Goal: Transaction & Acquisition: Purchase product/service

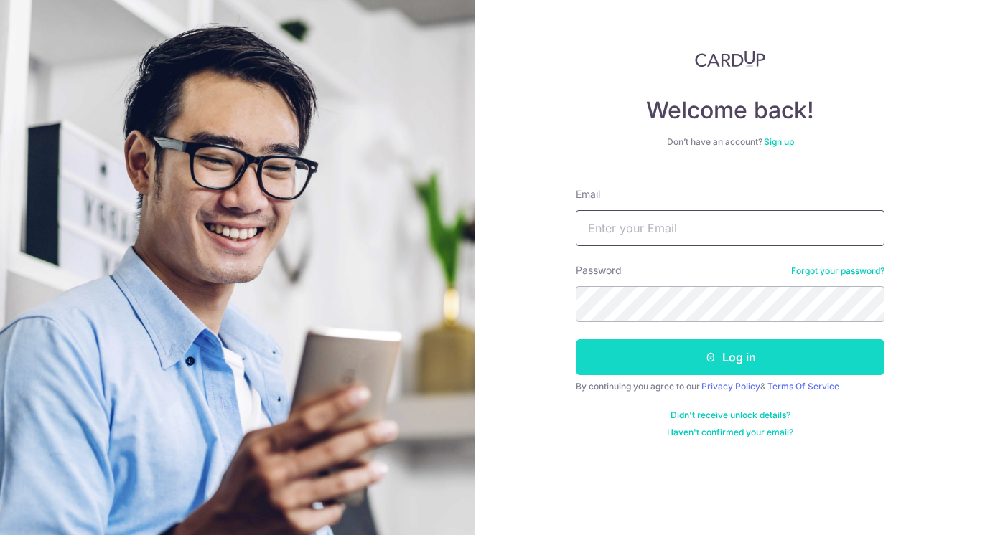
type input "noelle@s11capital.com"
click at [741, 355] on button "Log in" at bounding box center [730, 357] width 309 height 36
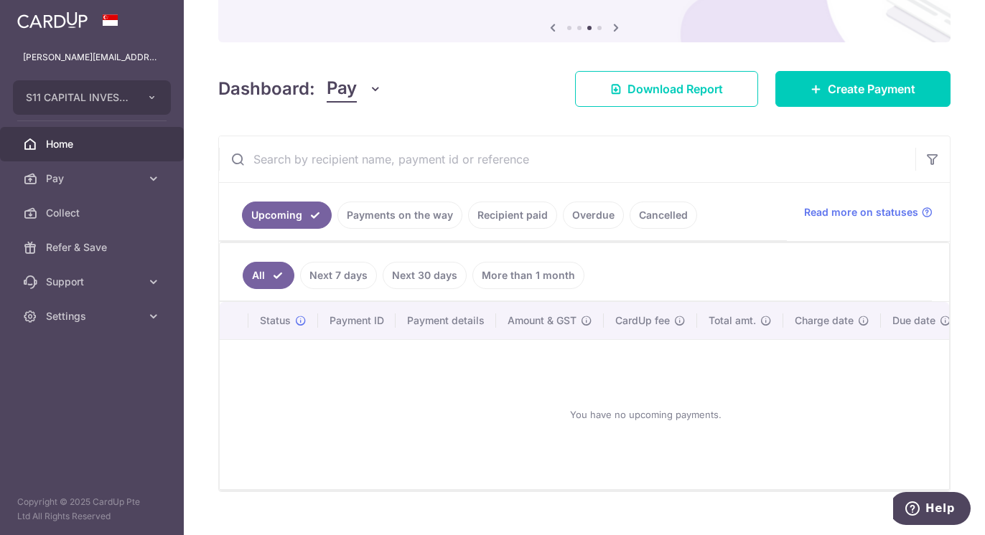
scroll to position [144, 0]
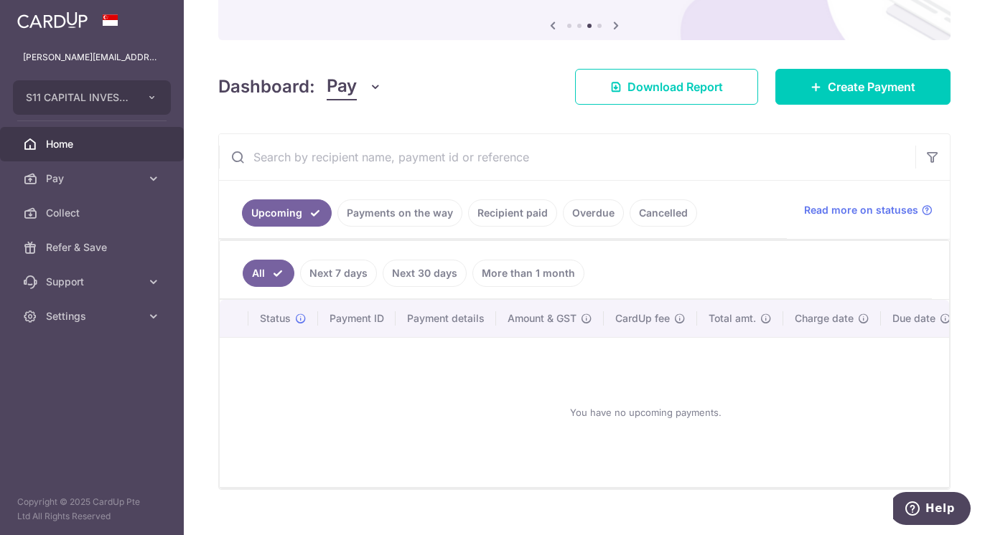
click at [339, 276] on link "Next 7 days" at bounding box center [338, 273] width 77 height 27
click at [423, 273] on link "Next 30 days" at bounding box center [424, 273] width 84 height 27
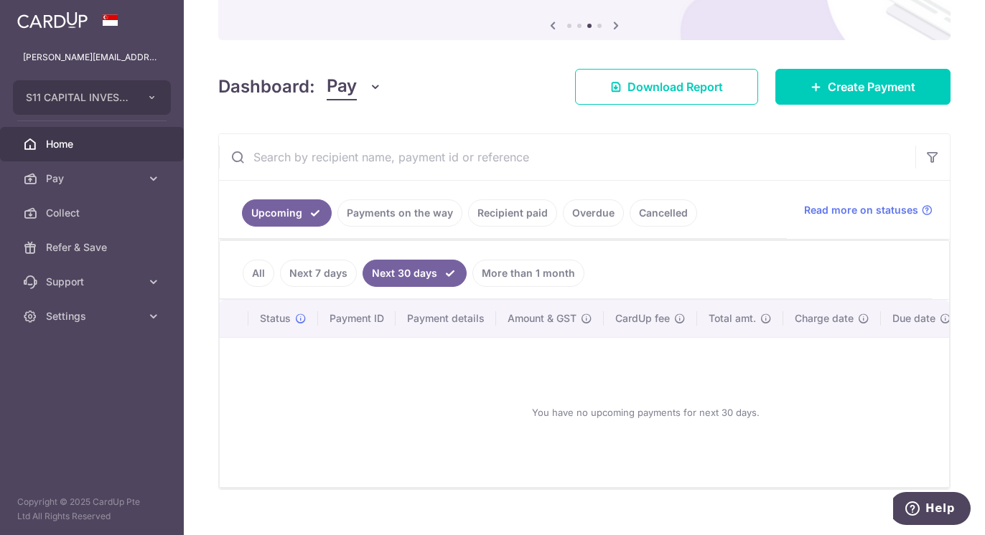
click at [494, 210] on link "Recipient paid" at bounding box center [512, 212] width 89 height 27
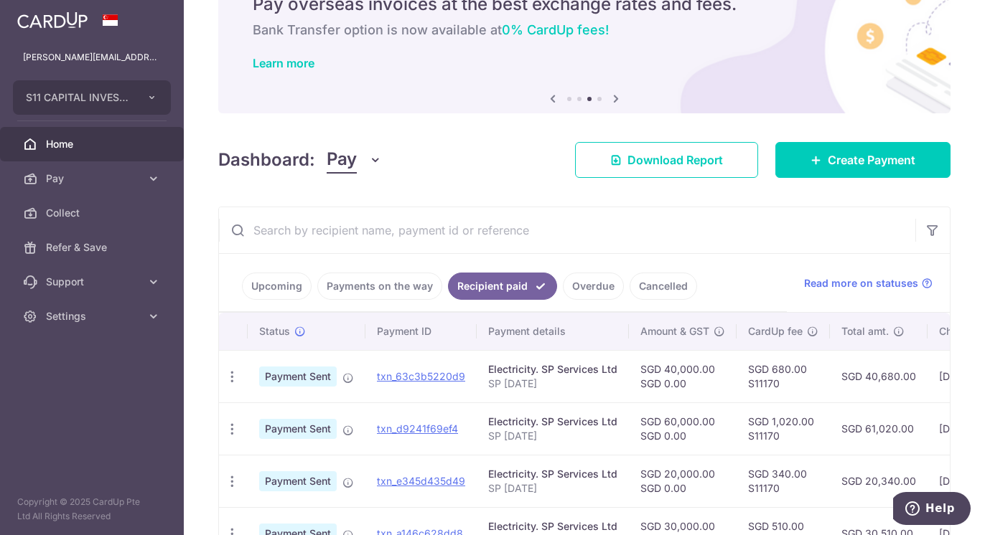
scroll to position [72, 0]
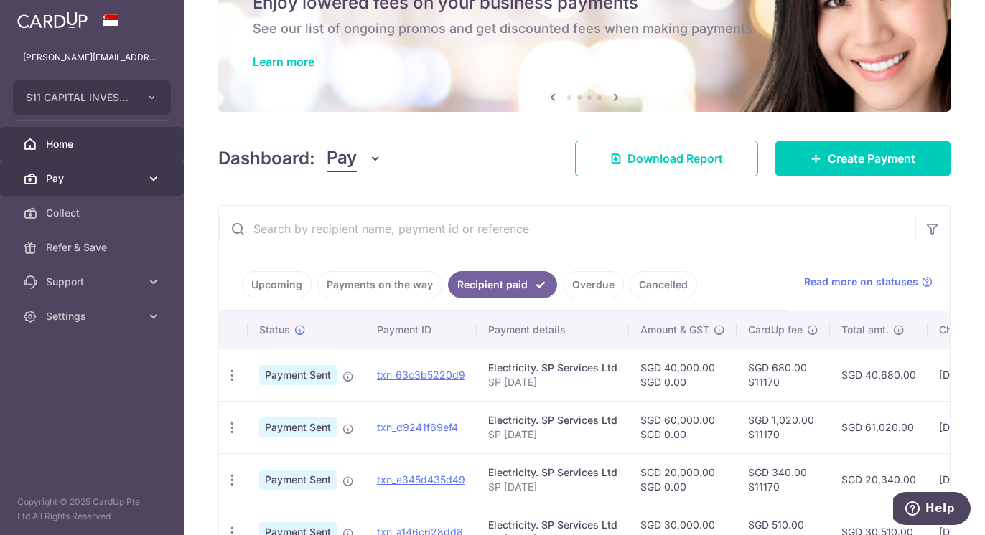
click at [52, 169] on link "Pay" at bounding box center [92, 178] width 184 height 34
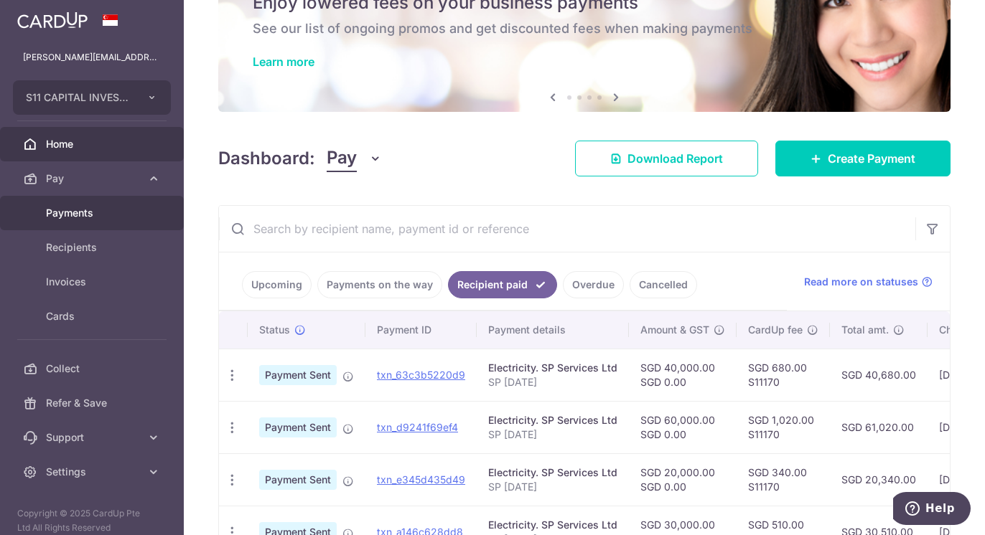
click at [84, 210] on span "Payments" at bounding box center [93, 213] width 95 height 14
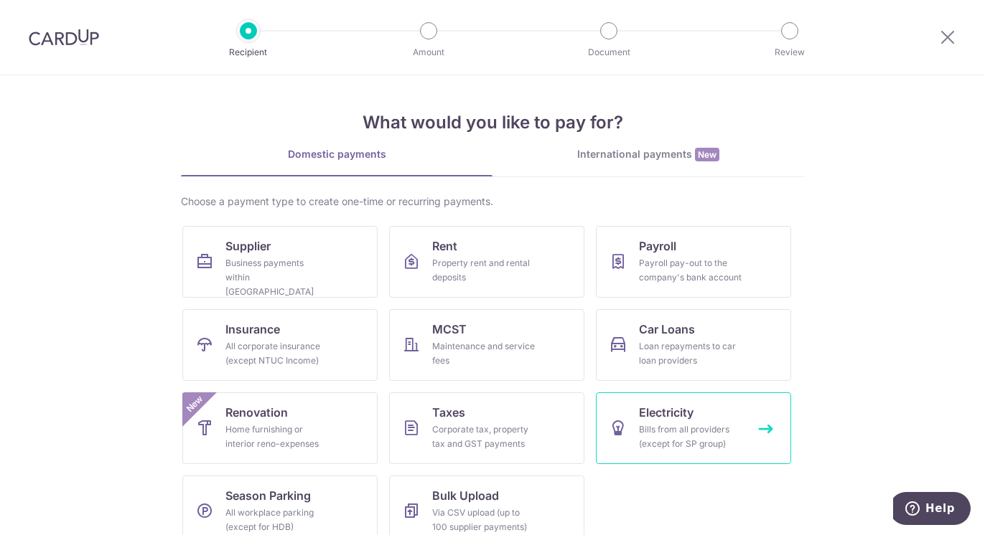
click at [660, 444] on div "Bills from all providers (except for SP group)" at bounding box center [690, 437] width 103 height 29
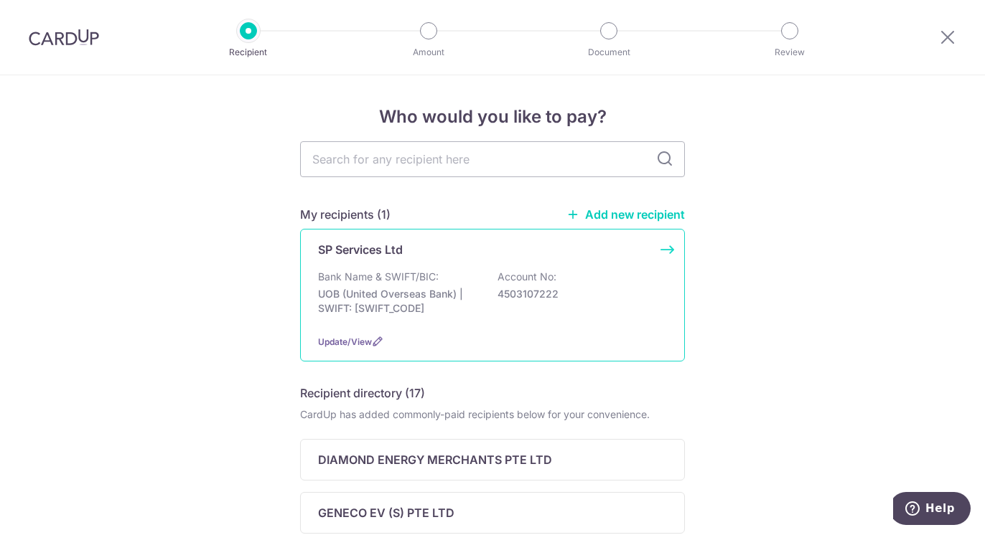
click at [482, 268] on div "SP Services Ltd Bank Name & SWIFT/BIC: UOB (United Overseas Bank) | SWIFT: UOVB…" at bounding box center [492, 295] width 385 height 133
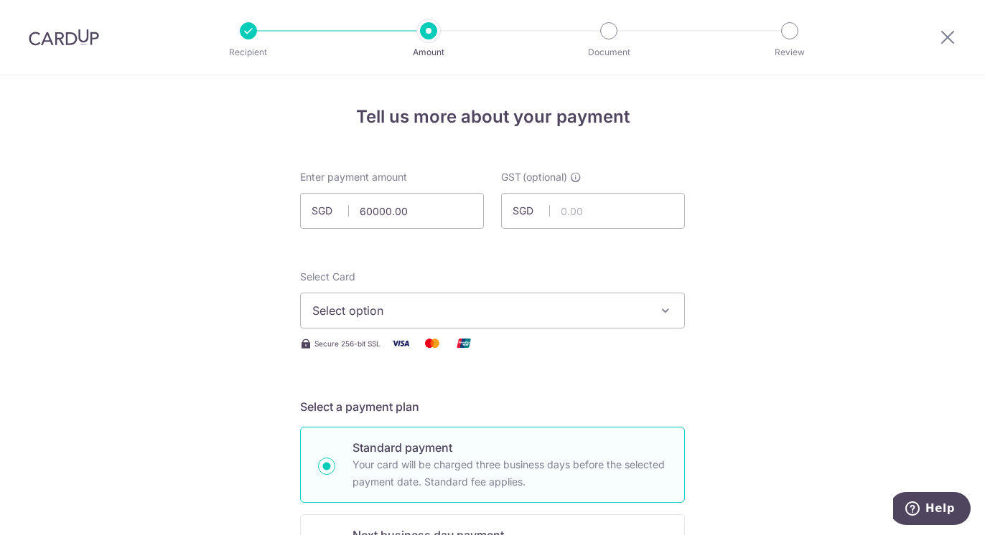
type input "60,000.00"
click at [423, 311] on span "Select option" at bounding box center [479, 310] width 334 height 17
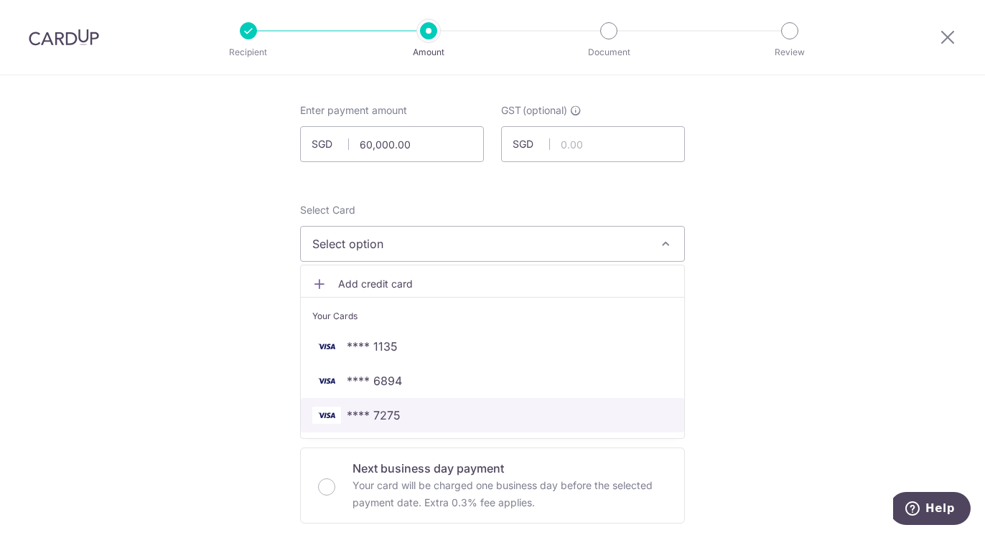
scroll to position [72, 0]
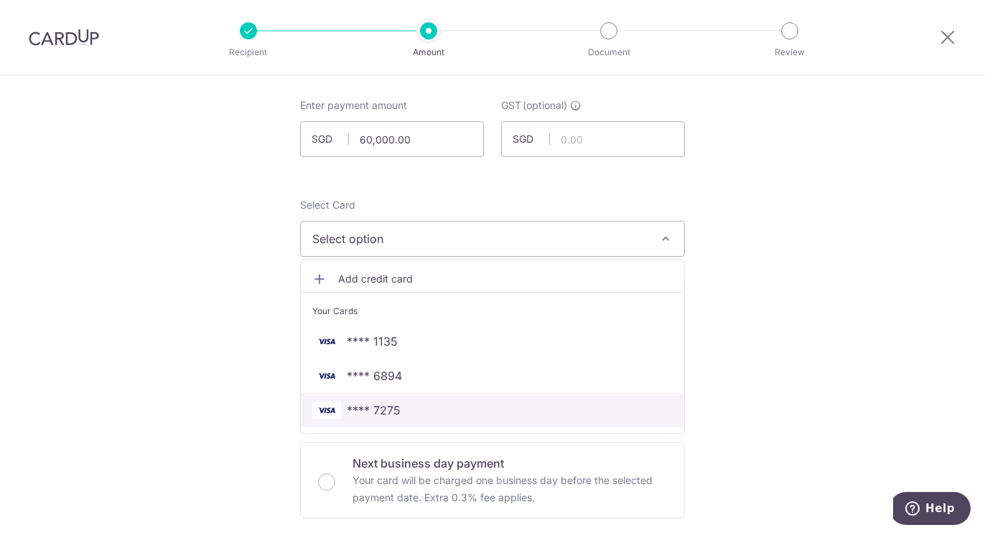
click at [418, 408] on span "**** 7275" at bounding box center [492, 410] width 360 height 17
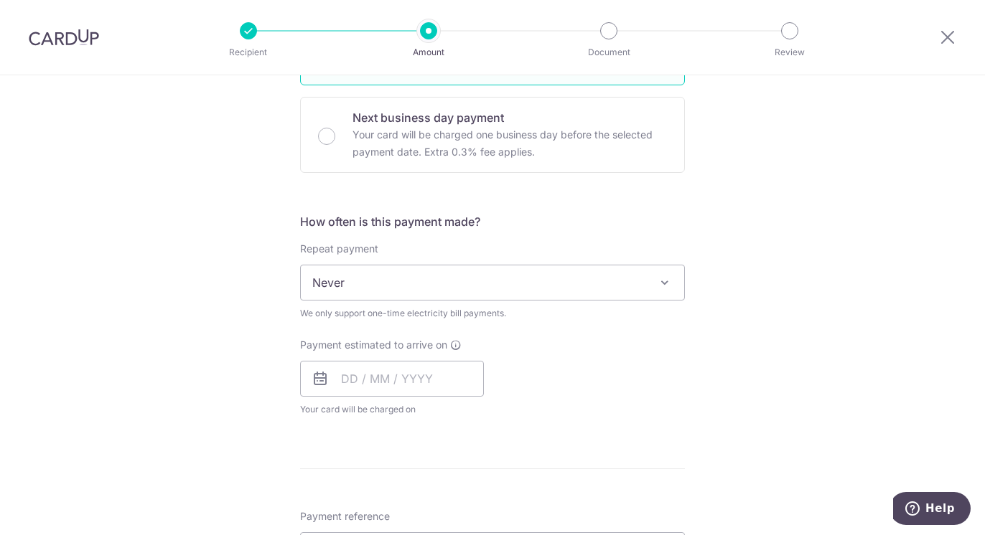
scroll to position [431, 0]
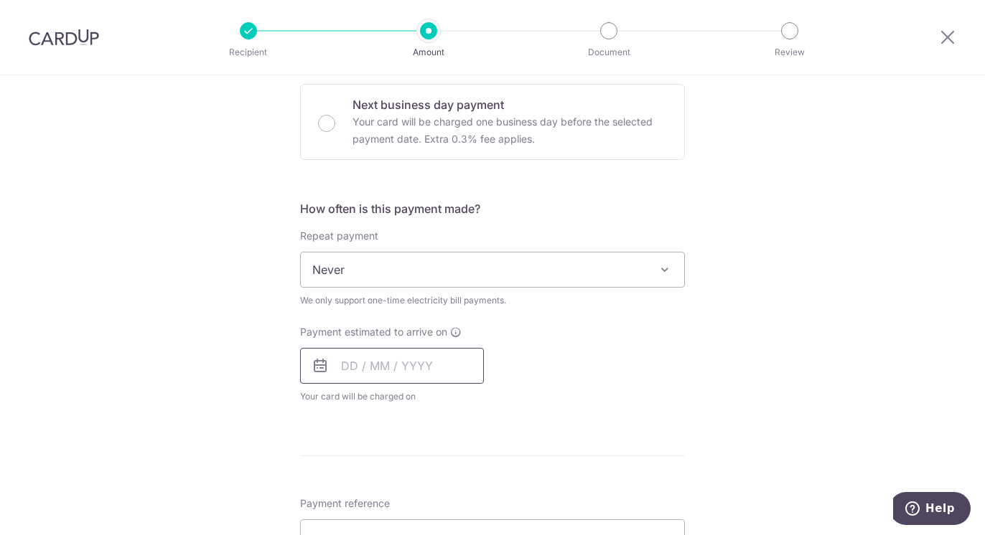
click at [434, 365] on input "text" at bounding box center [392, 366] width 184 height 36
click at [471, 525] on link "17" at bounding box center [472, 525] width 23 height 23
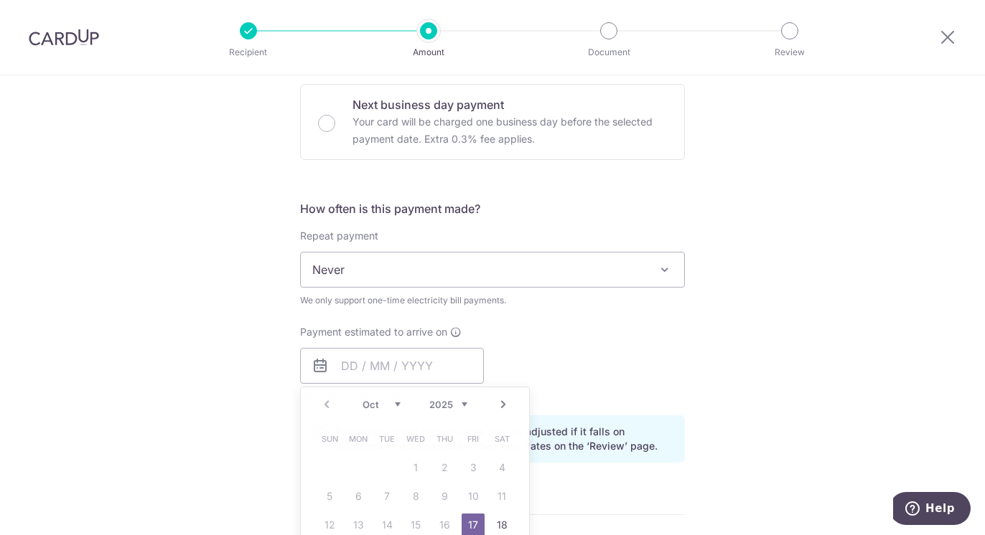
type input "17/10/2025"
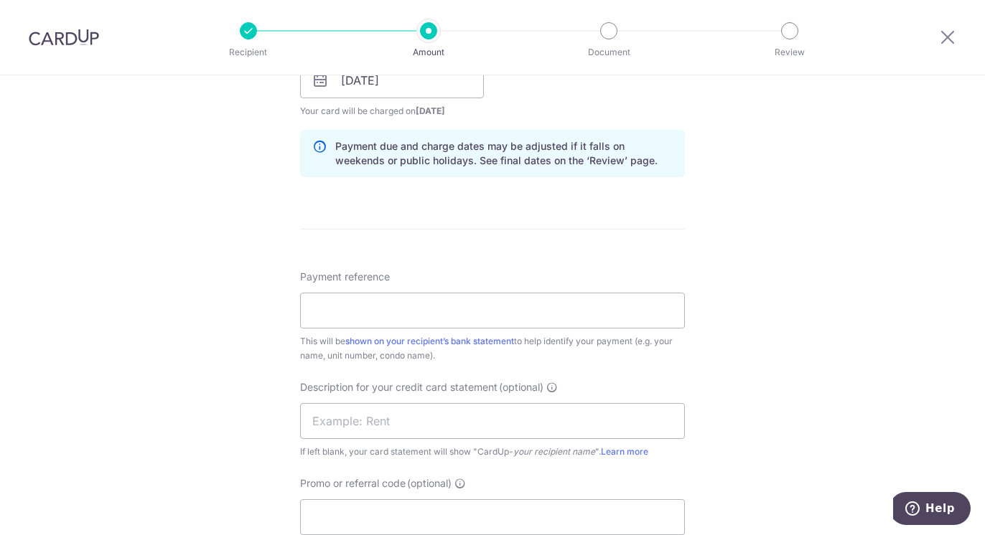
scroll to position [718, 0]
click at [634, 315] on input "Payment reference" at bounding box center [492, 309] width 385 height 36
click at [344, 306] on input "SP Aug 2025" at bounding box center [492, 309] width 385 height 36
type input "SP Sep 2025"
click at [417, 419] on input "text" at bounding box center [492, 420] width 385 height 36
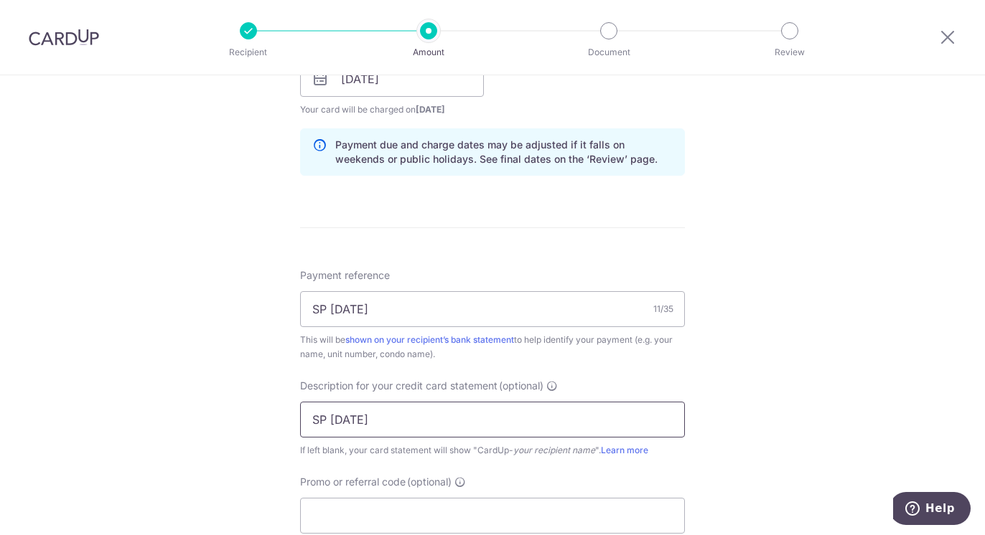
click at [344, 420] on input "SP Aug 2025" at bounding box center [492, 420] width 385 height 36
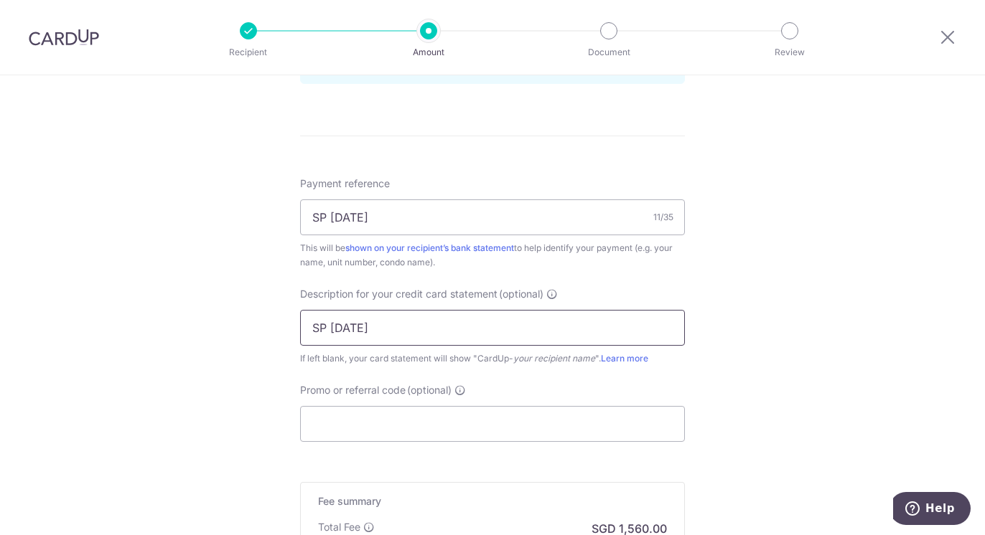
scroll to position [1005, 0]
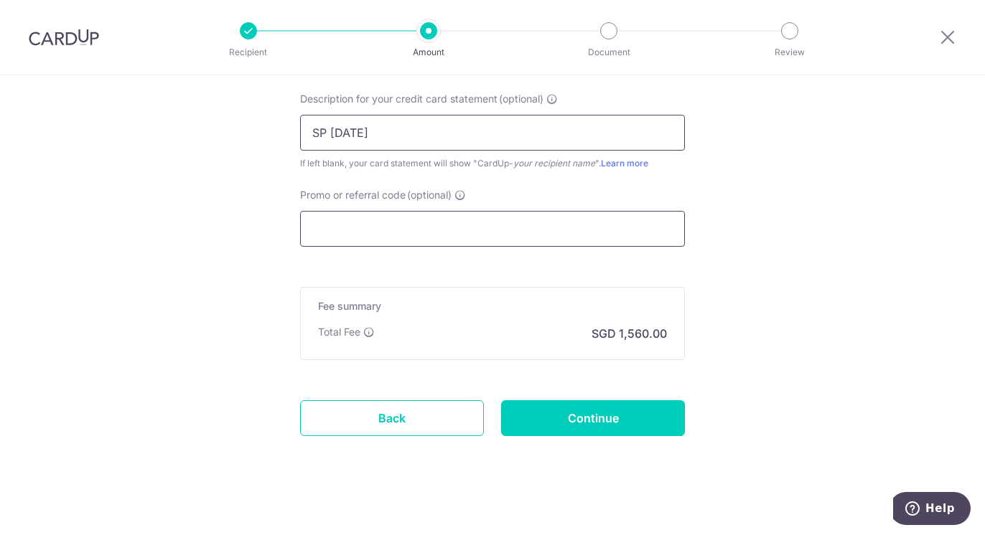
type input "SP Sep 2025"
click at [435, 229] on input "Promo or referral code (optional)" at bounding box center [492, 229] width 385 height 36
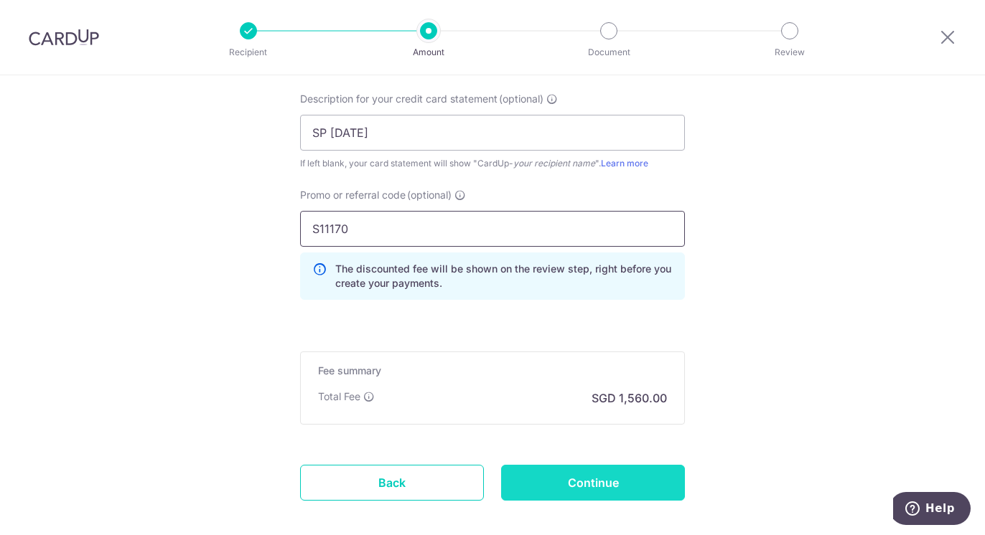
type input "S11170"
click at [610, 491] on input "Continue" at bounding box center [593, 483] width 184 height 36
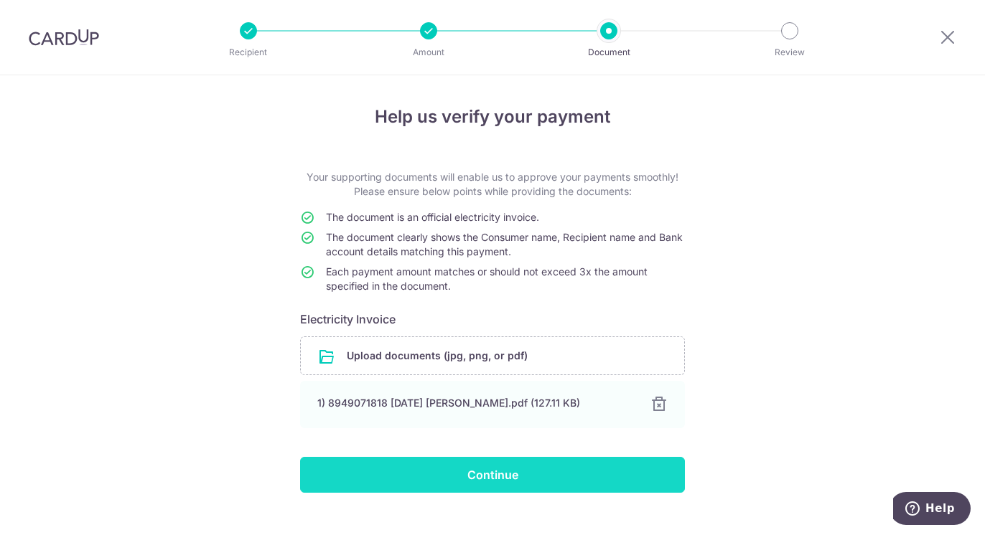
click at [532, 474] on input "Continue" at bounding box center [492, 475] width 385 height 36
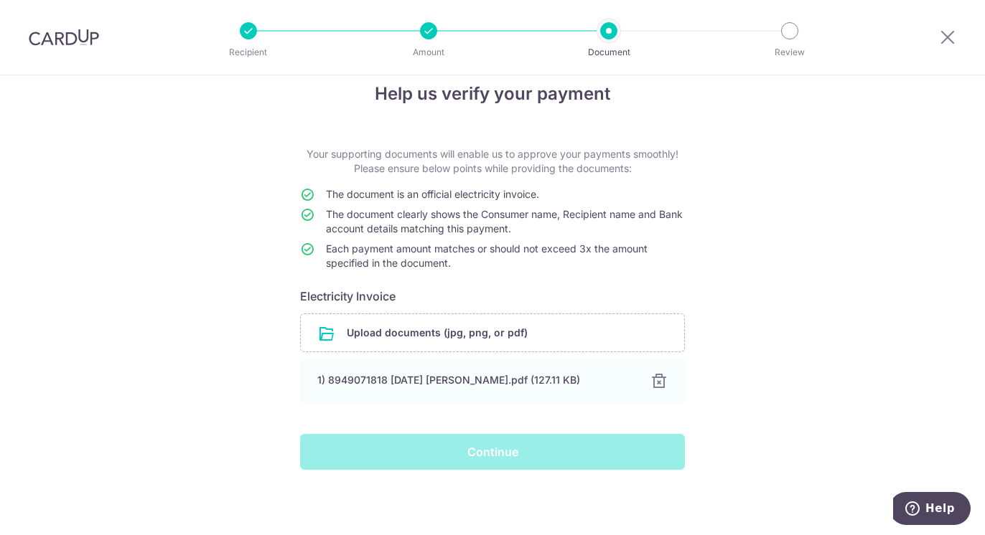
scroll to position [24, 0]
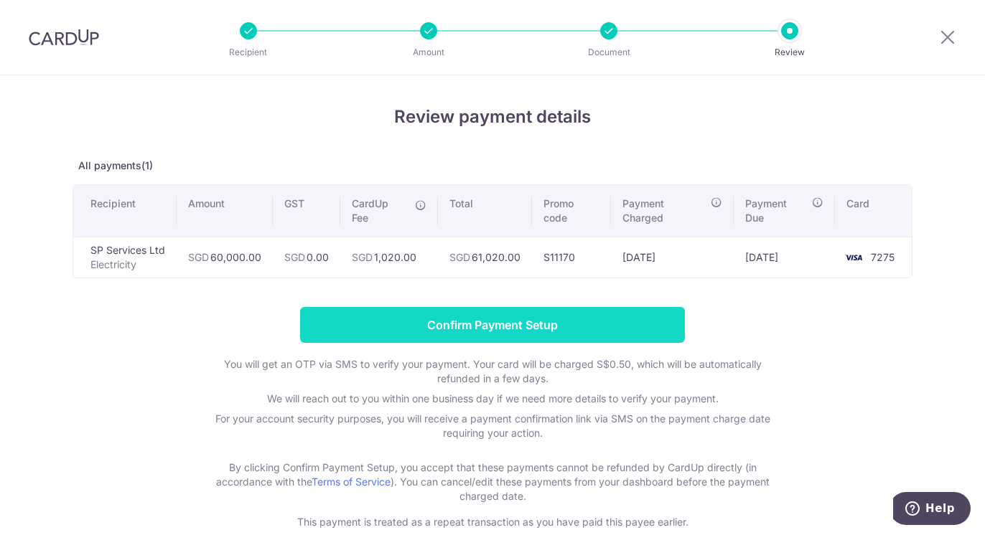
click at [534, 321] on input "Confirm Payment Setup" at bounding box center [492, 325] width 385 height 36
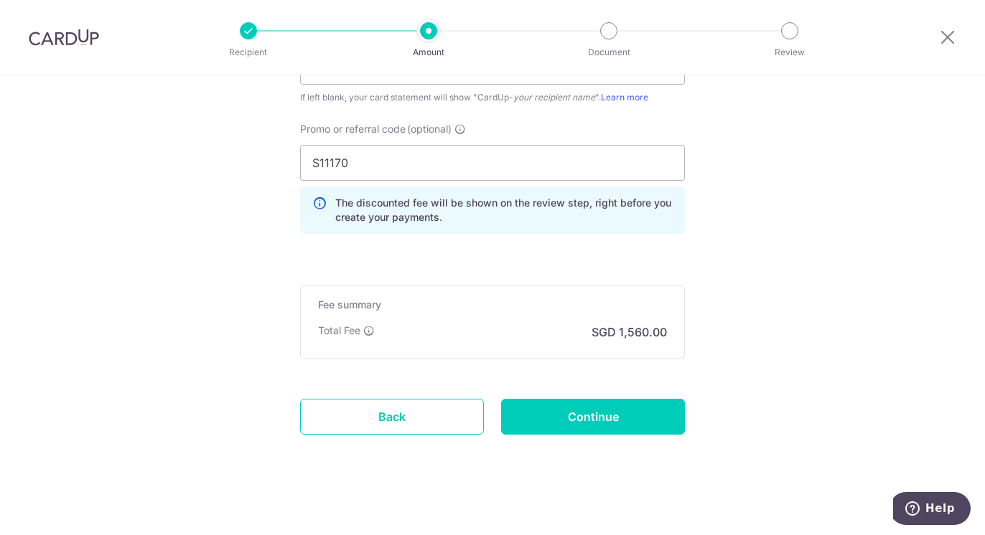
scroll to position [1131, 0]
drag, startPoint x: 410, startPoint y: 411, endPoint x: 569, endPoint y: 59, distance: 386.4
click at [410, 411] on link "Back" at bounding box center [392, 416] width 184 height 36
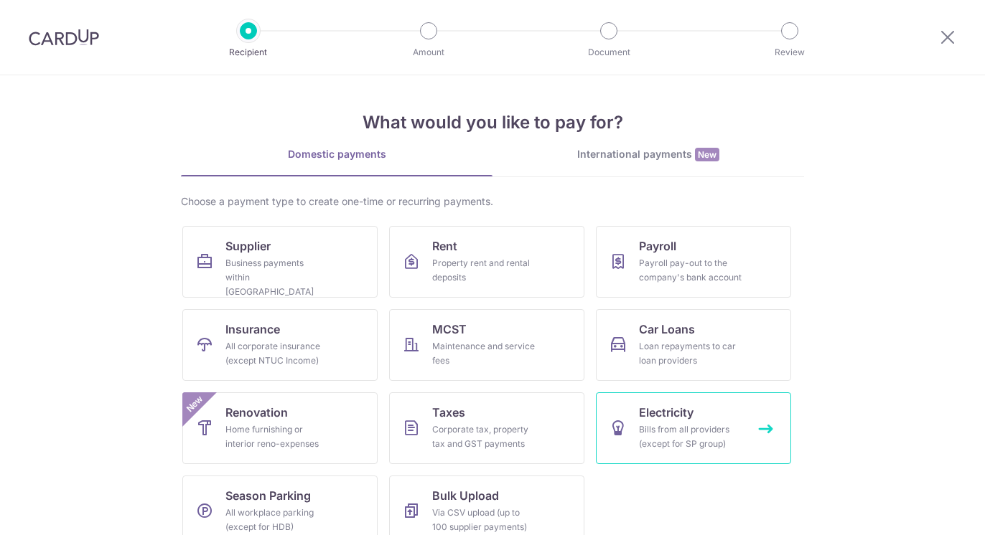
click at [687, 428] on div "Bills from all providers (except for SP group)" at bounding box center [690, 437] width 103 height 29
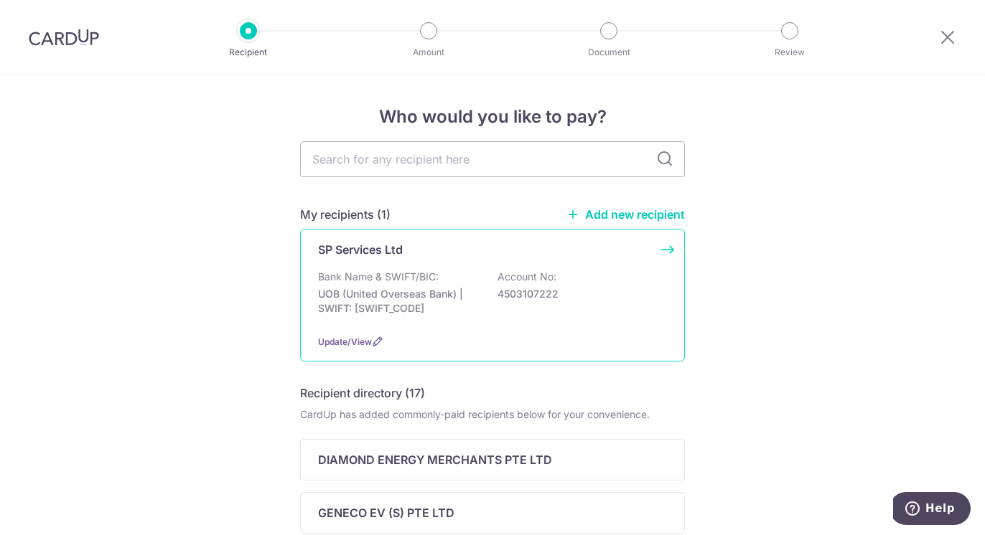
click at [484, 274] on div "Bank Name & SWIFT/BIC: UOB (United Overseas Bank) | SWIFT: [SWIFT_CODE] Account…" at bounding box center [492, 296] width 349 height 53
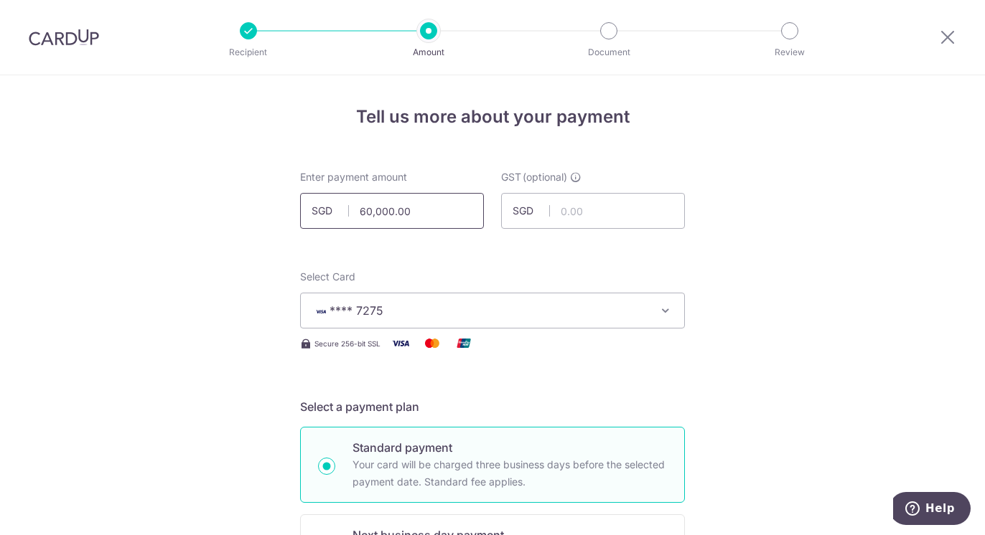
drag, startPoint x: 367, startPoint y: 207, endPoint x: 345, endPoint y: 210, distance: 21.8
click at [345, 210] on input "60,000.00" at bounding box center [392, 211] width 184 height 36
click at [511, 272] on div "Select Card **** 7275 Add credit card Your Cards **** 1135 **** 6894 **** 7275" at bounding box center [492, 299] width 385 height 59
drag, startPoint x: 411, startPoint y: 210, endPoint x: 298, endPoint y: 184, distance: 116.4
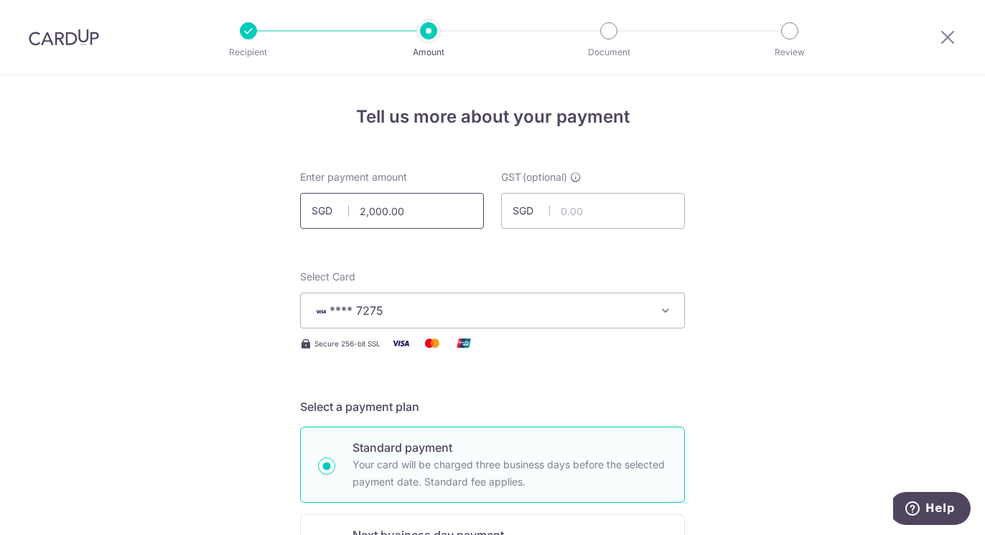
click at [300, 184] on div "Enter payment amount SGD 2,000.00 2000.00" at bounding box center [392, 199] width 184 height 59
click at [543, 283] on div "Select Card **** 7275 Add credit card Your Cards **** 1135 **** 6894 **** 7275" at bounding box center [492, 299] width 385 height 59
type input "20,000.00"
click at [531, 319] on span "**** 7275" at bounding box center [479, 310] width 334 height 17
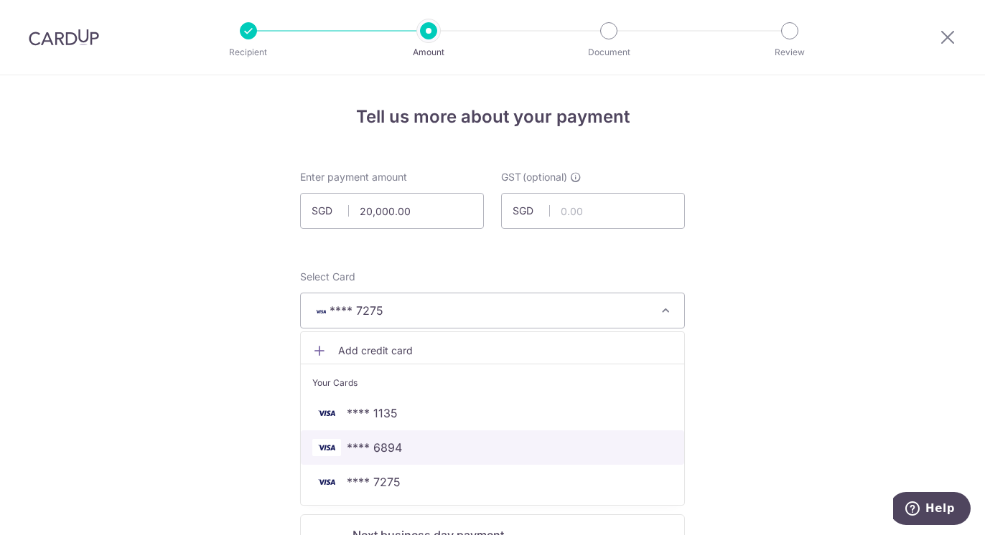
click at [417, 436] on link "**** 6894" at bounding box center [492, 448] width 383 height 34
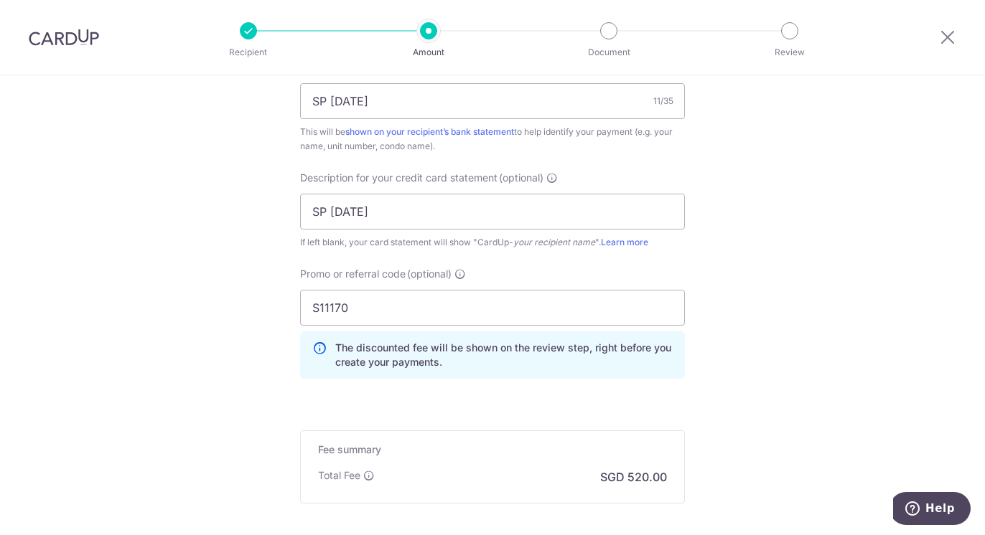
scroll to position [1073, 0]
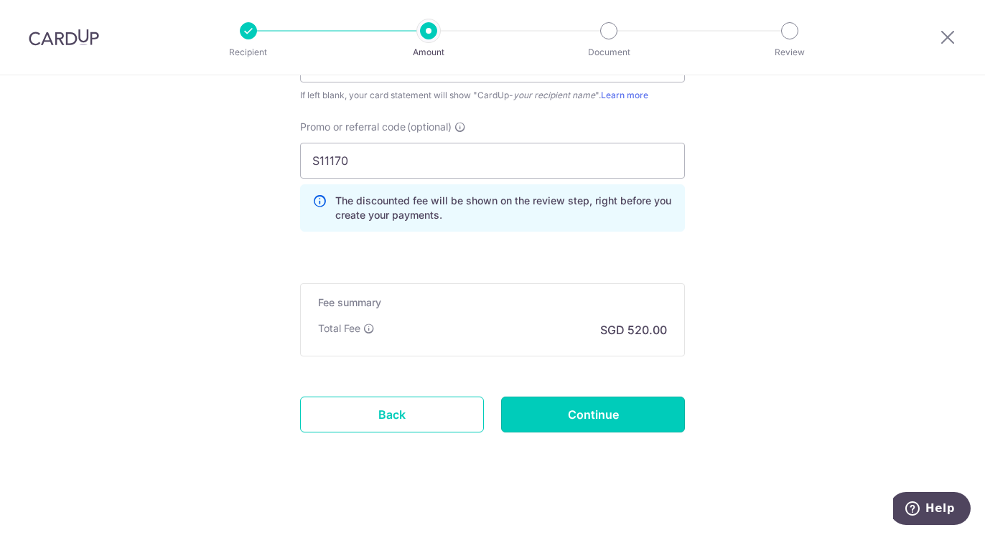
click at [544, 416] on input "Continue" at bounding box center [593, 415] width 184 height 36
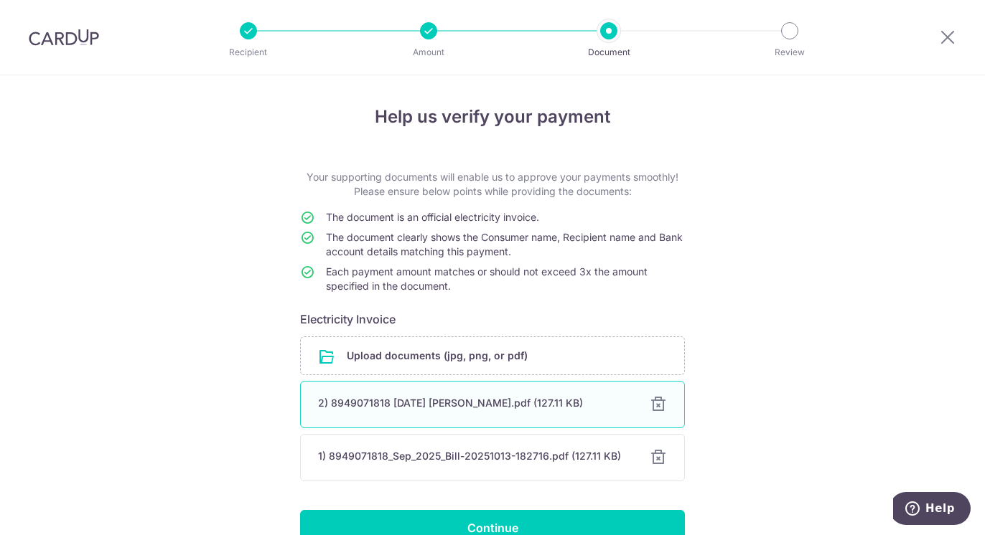
click at [656, 402] on div at bounding box center [657, 404] width 17 height 17
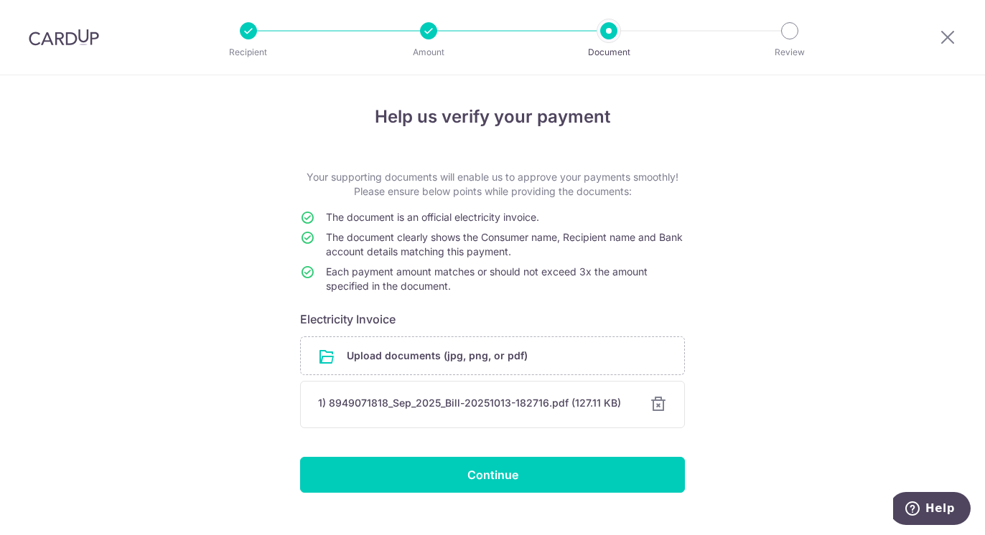
click at [656, 400] on div at bounding box center [657, 404] width 17 height 17
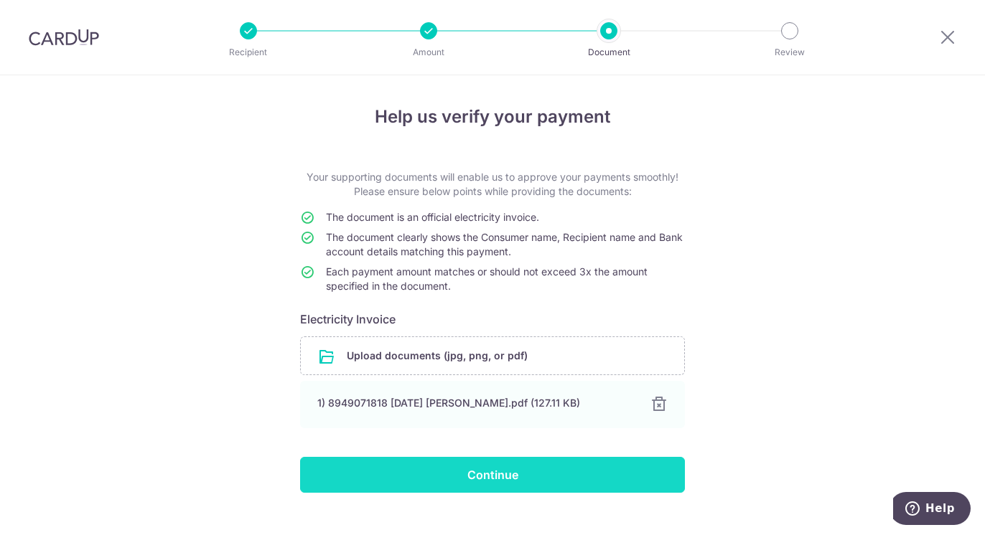
click at [539, 479] on input "Continue" at bounding box center [492, 475] width 385 height 36
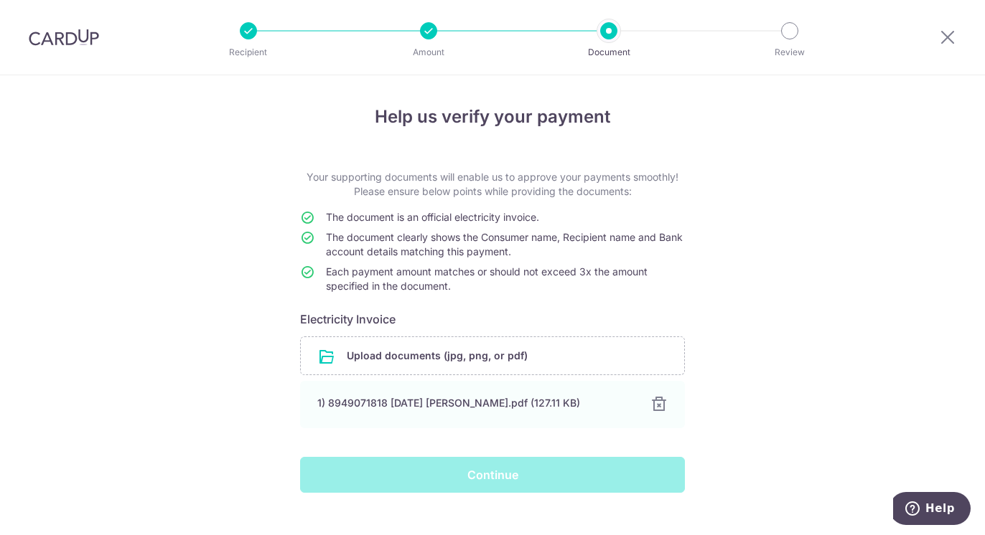
scroll to position [24, 0]
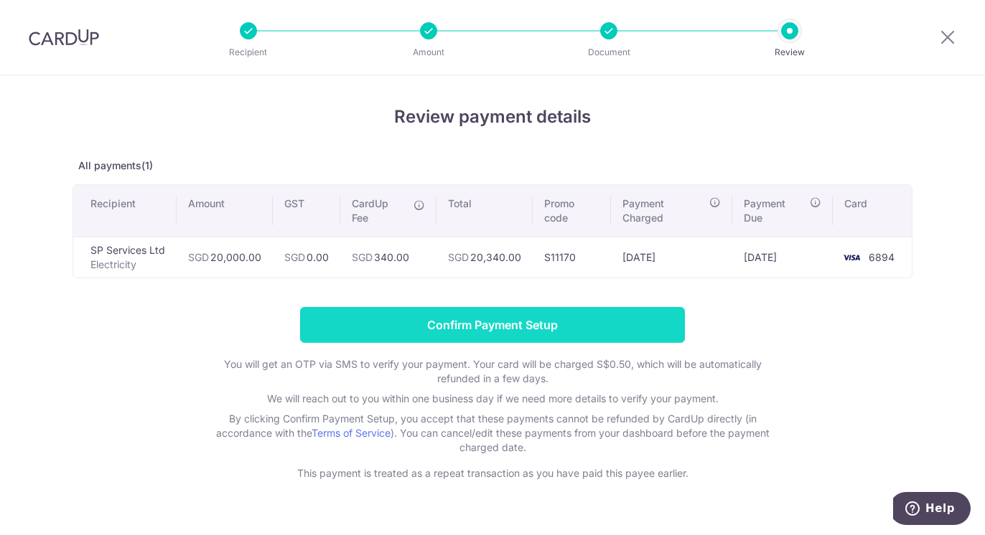
click at [499, 321] on input "Confirm Payment Setup" at bounding box center [492, 325] width 385 height 36
